Goal: Information Seeking & Learning: Find specific fact

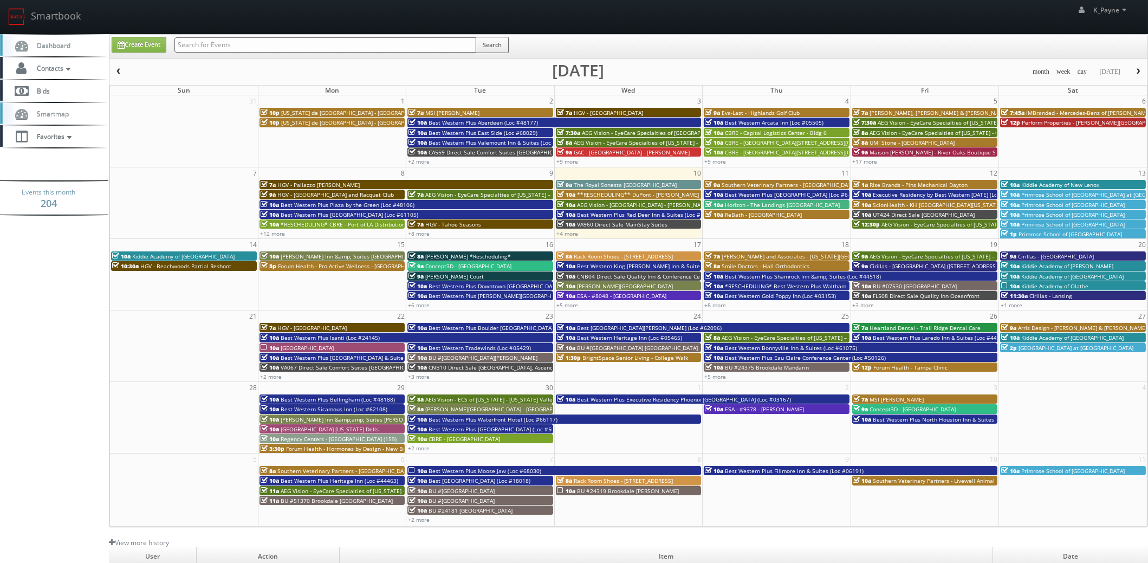
click at [224, 40] on input "text" at bounding box center [325, 44] width 302 height 15
type input "nespresso"
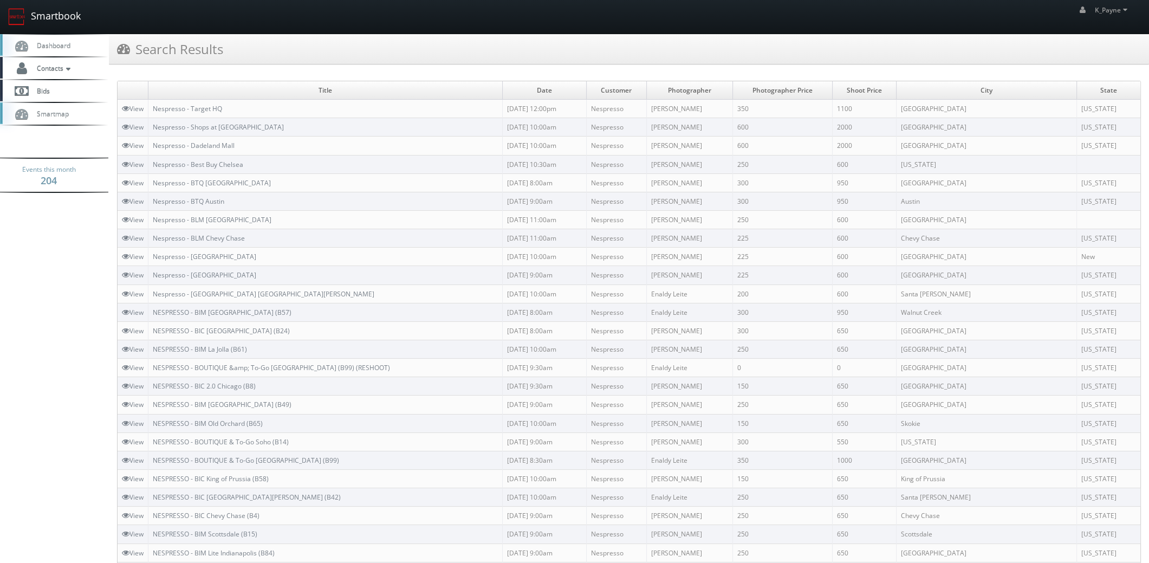
click at [67, 11] on link "Smartbook" at bounding box center [44, 17] width 89 height 34
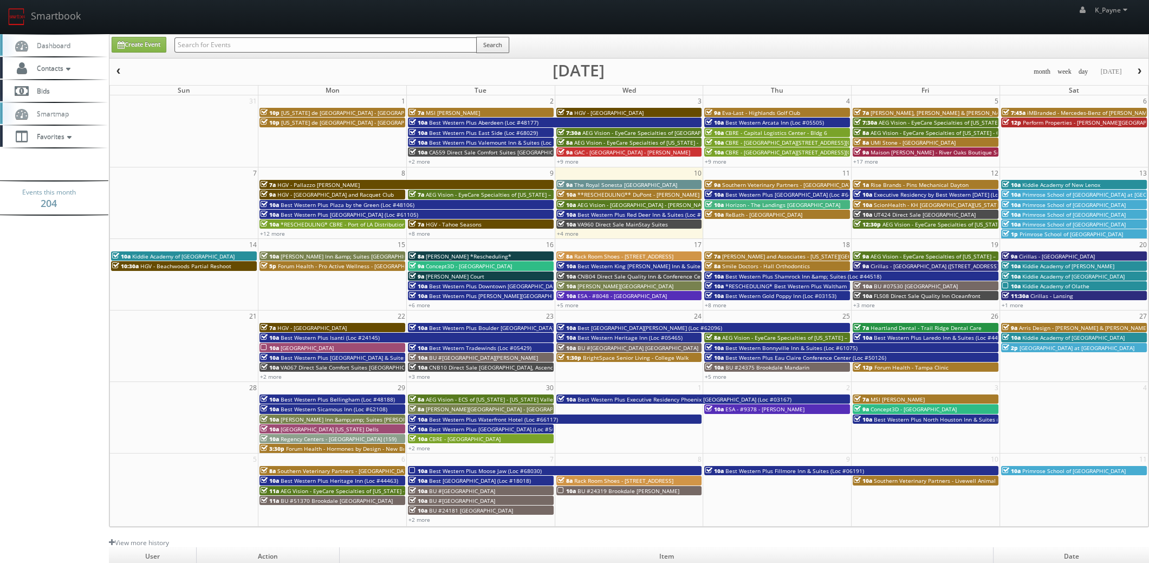
click at [235, 45] on input "text" at bounding box center [325, 44] width 302 height 15
